Goal: Information Seeking & Learning: Learn about a topic

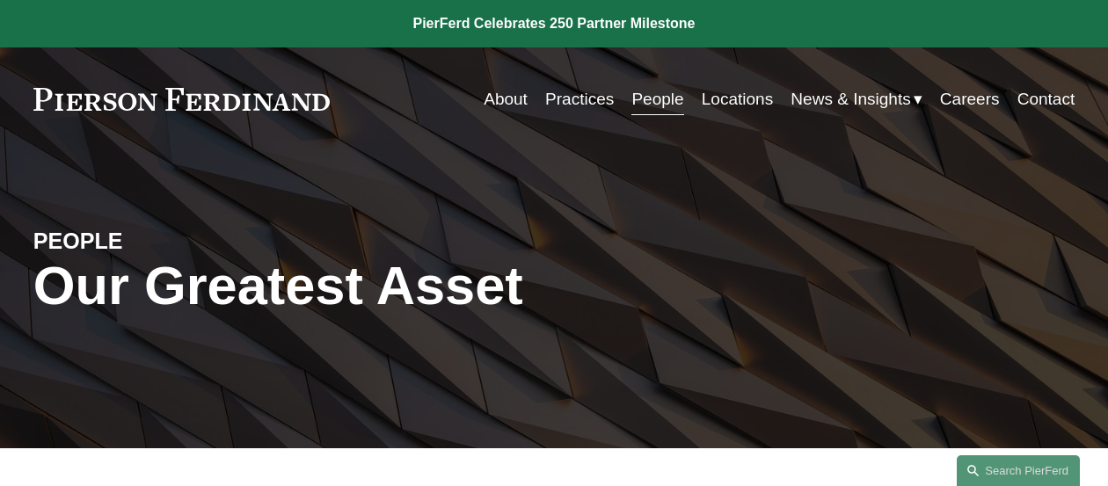
click at [510, 102] on link "About" at bounding box center [506, 99] width 44 height 33
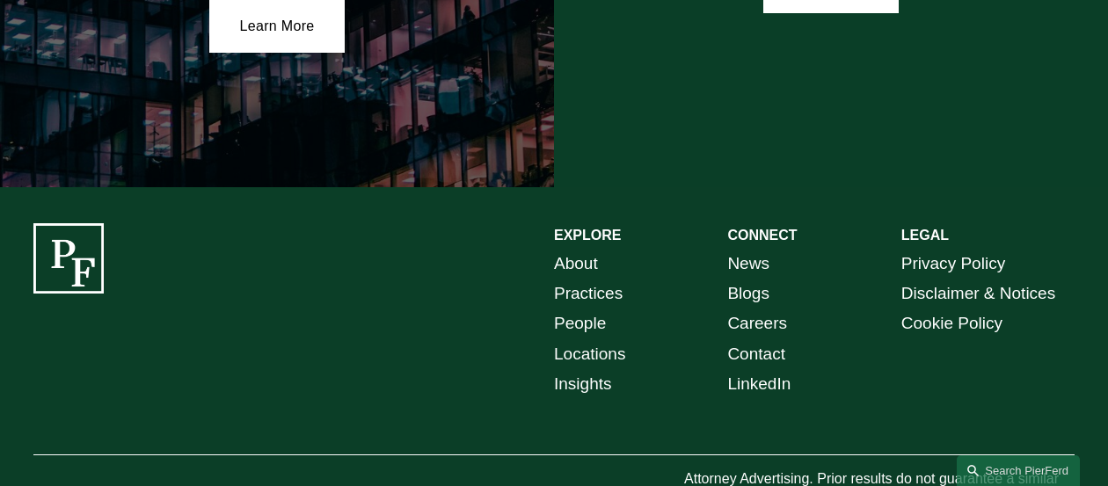
scroll to position [3087, 0]
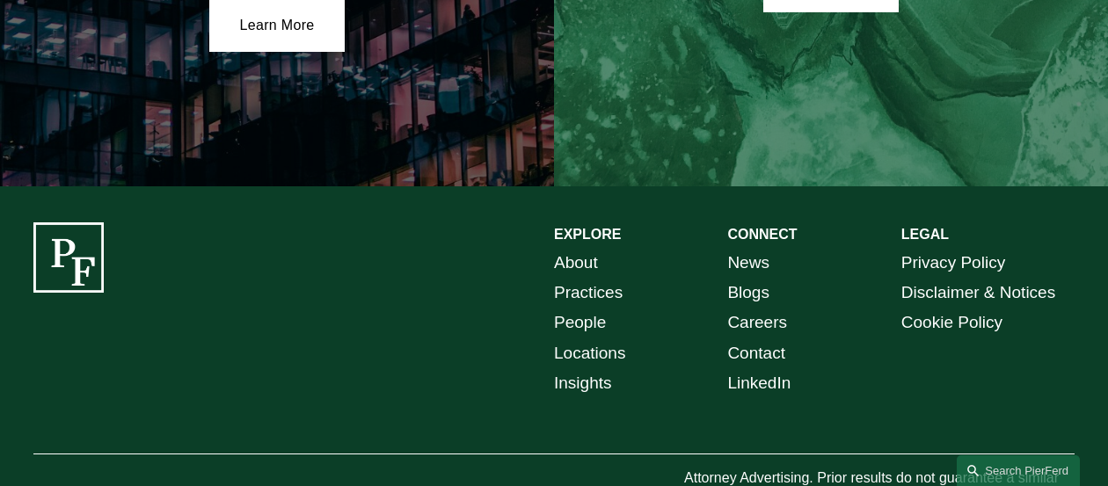
click at [735, 248] on link "News" at bounding box center [748, 263] width 42 height 30
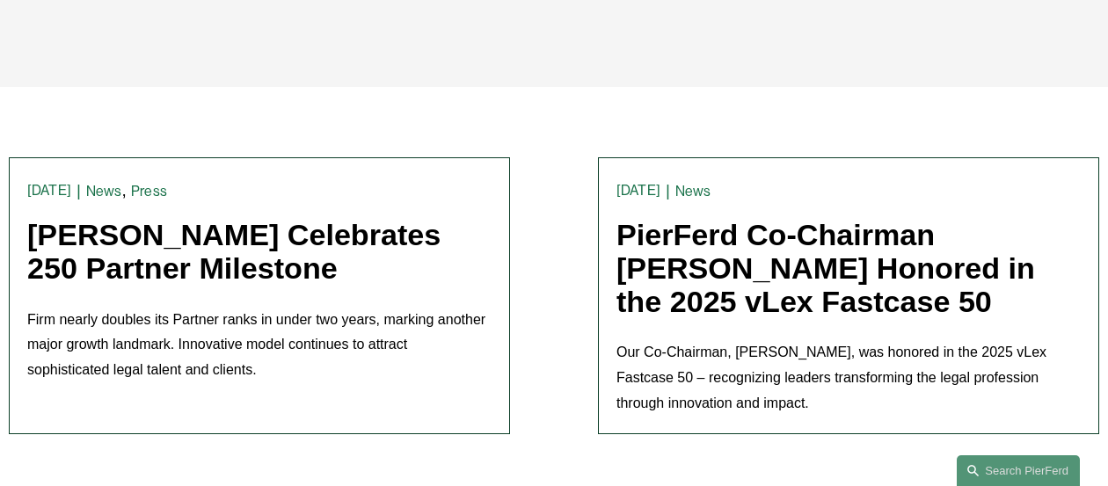
scroll to position [375, 0]
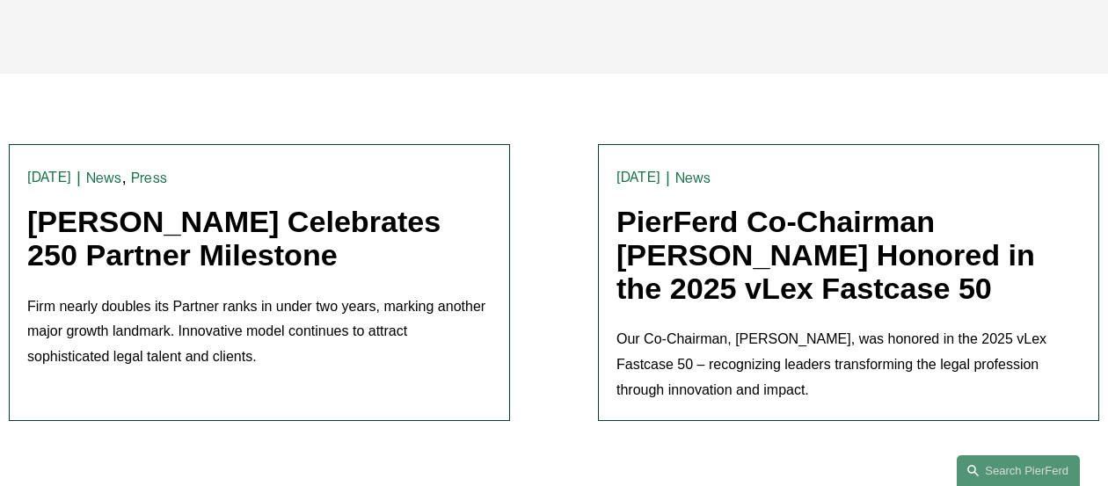
click at [385, 227] on link "[PERSON_NAME] Celebrates 250 Partner Milestone" at bounding box center [233, 238] width 413 height 67
